Goal: Information Seeking & Learning: Learn about a topic

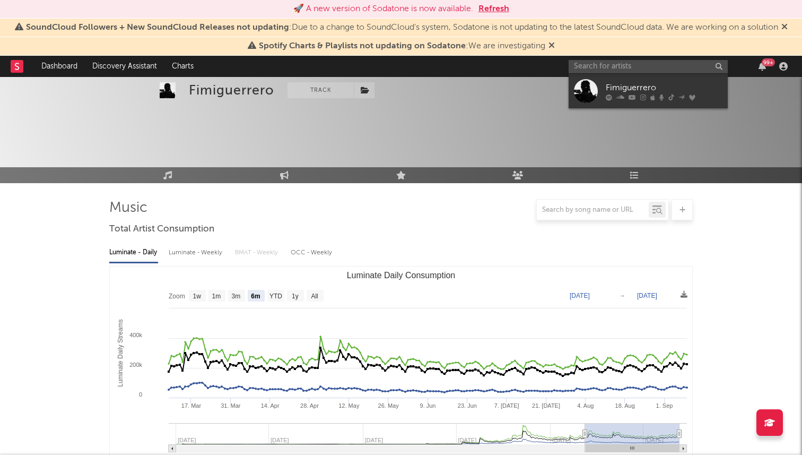
select select "6m"
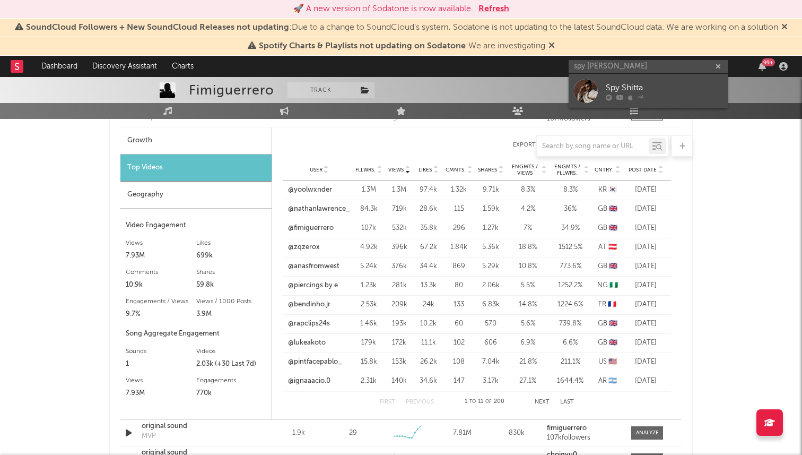
type input "spy [PERSON_NAME]"
click at [638, 94] on icon at bounding box center [640, 96] width 6 height 6
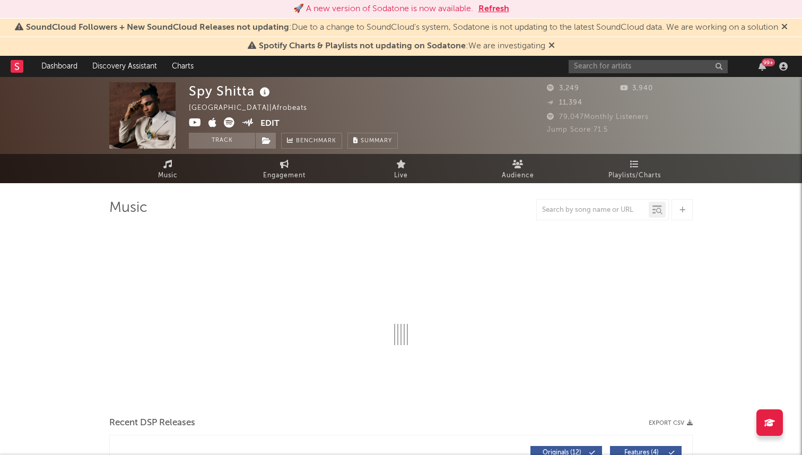
select select "6m"
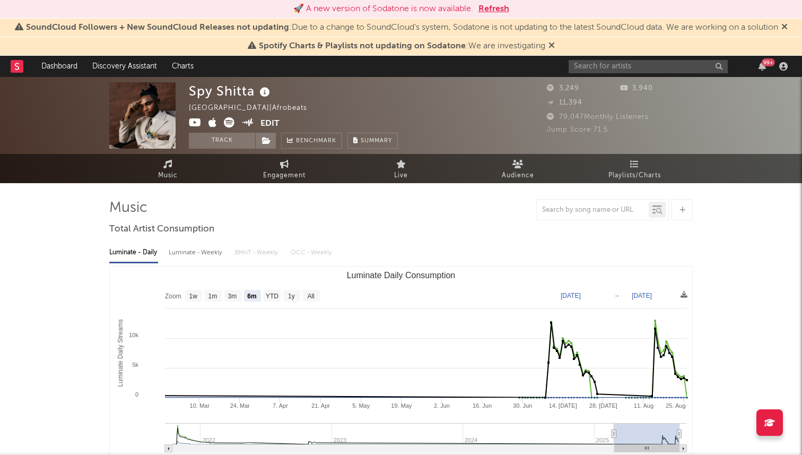
click at [628, 178] on span "Playlists/Charts" at bounding box center [635, 175] width 53 height 13
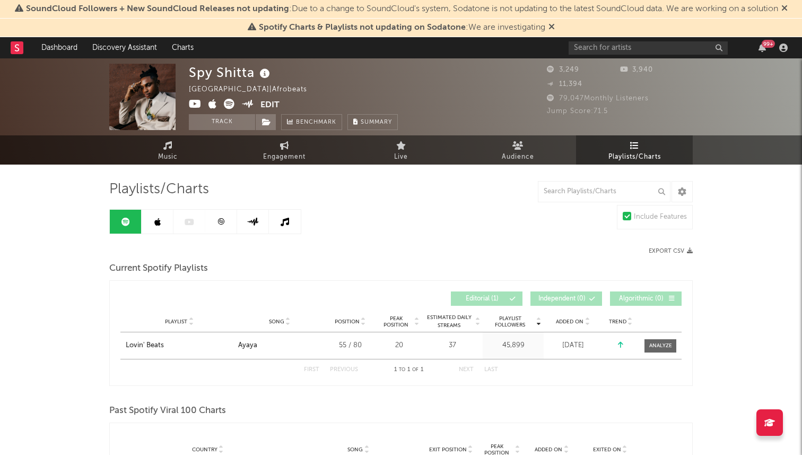
click at [159, 227] on link at bounding box center [158, 222] width 32 height 24
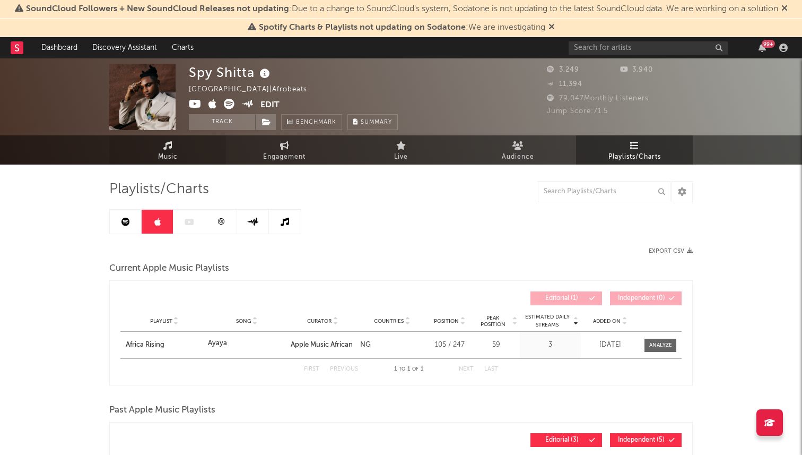
click at [170, 152] on span "Music" at bounding box center [168, 157] width 20 height 13
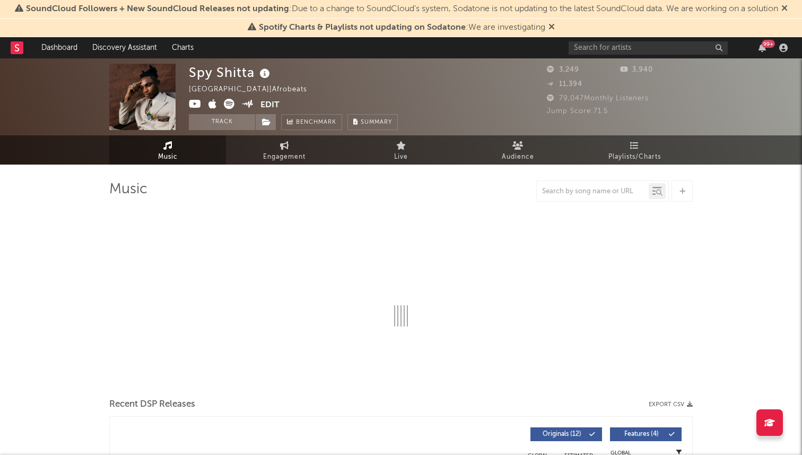
select select "6m"
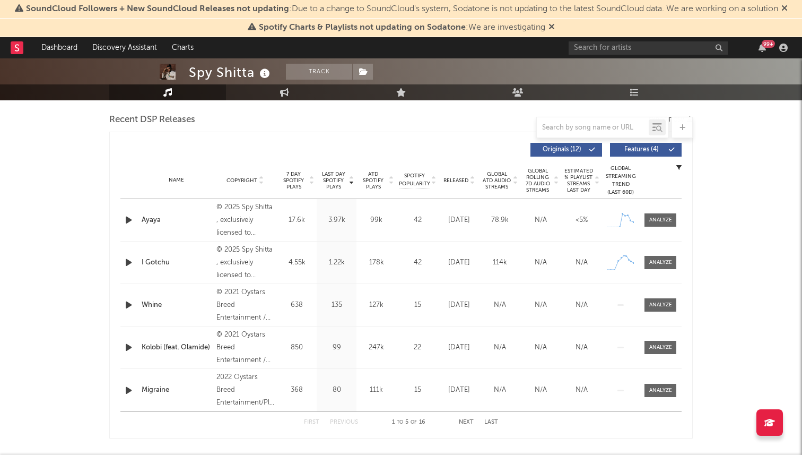
scroll to position [366, 0]
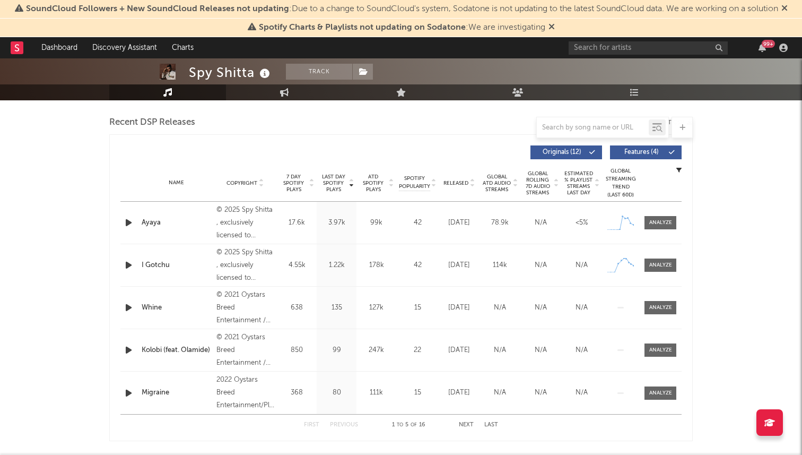
click at [461, 421] on div "First Previous 1 to 5 of 16 Next Last" at bounding box center [401, 424] width 194 height 21
click at [464, 424] on button "Next" at bounding box center [466, 425] width 15 height 6
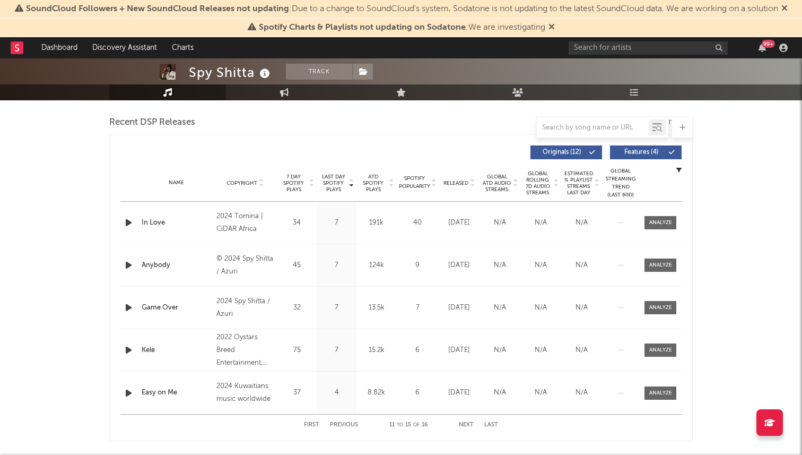
click at [464, 424] on button "Next" at bounding box center [466, 425] width 15 height 6
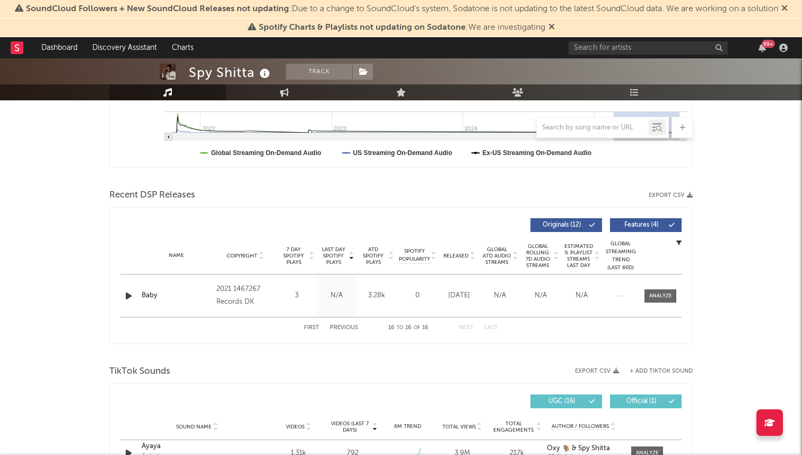
scroll to position [290, 0]
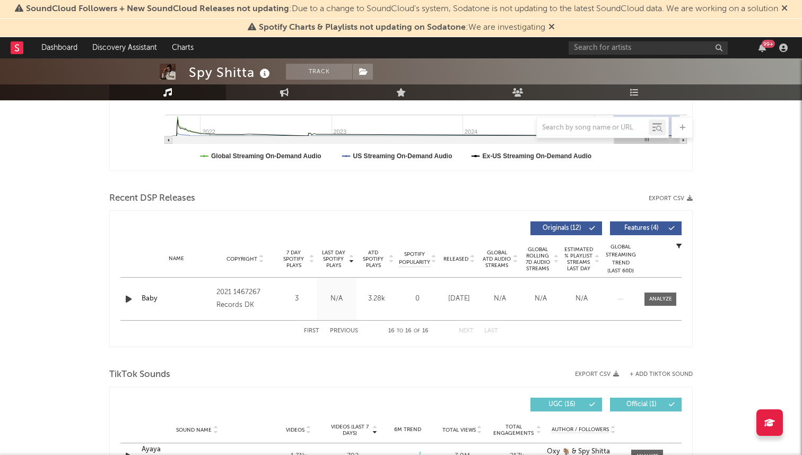
click at [311, 332] on button "First" at bounding box center [311, 331] width 15 height 6
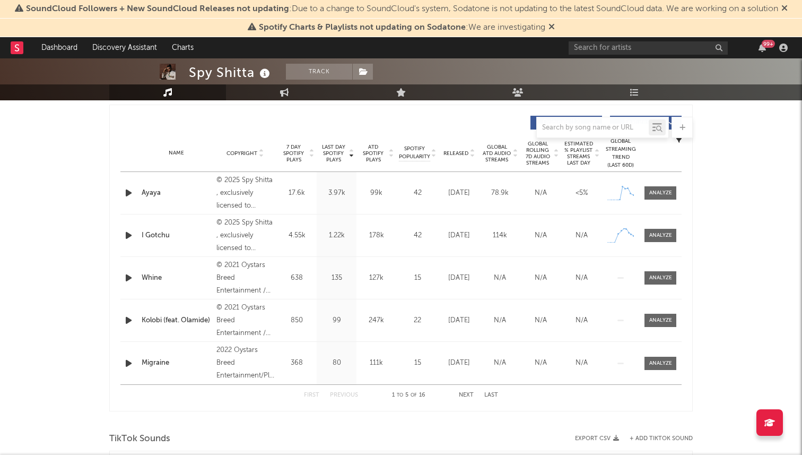
scroll to position [394, 0]
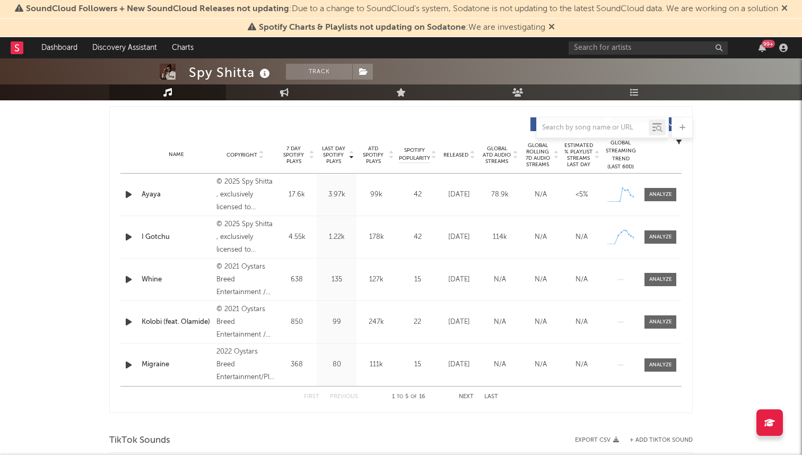
click at [471, 397] on button "Next" at bounding box center [466, 397] width 15 height 6
click at [315, 398] on button "First" at bounding box center [311, 397] width 15 height 6
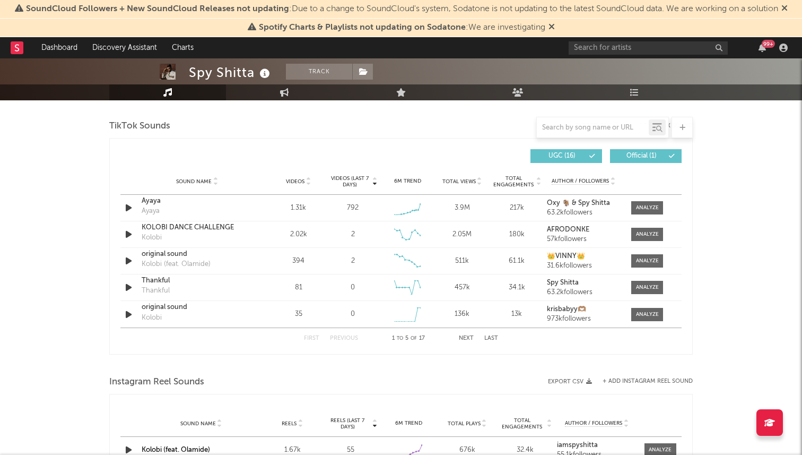
scroll to position [680, 0]
